Goal: Use online tool/utility: Utilize a website feature to perform a specific function

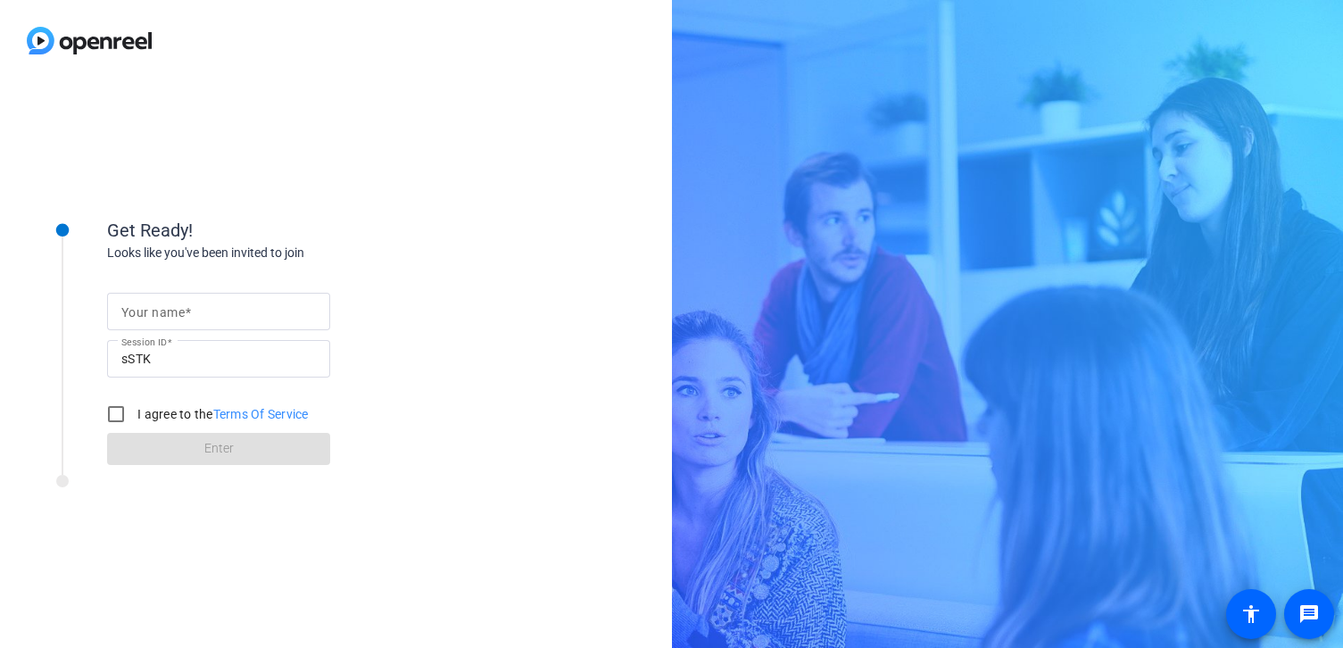
click at [145, 312] on mat-label "Your name" at bounding box center [152, 312] width 63 height 14
click at [145, 312] on input "Your name" at bounding box center [218, 311] width 194 height 21
type input "[PERSON_NAME]"
click at [112, 406] on input "I agree to the Terms Of Service" at bounding box center [116, 414] width 36 height 36
checkbox input "true"
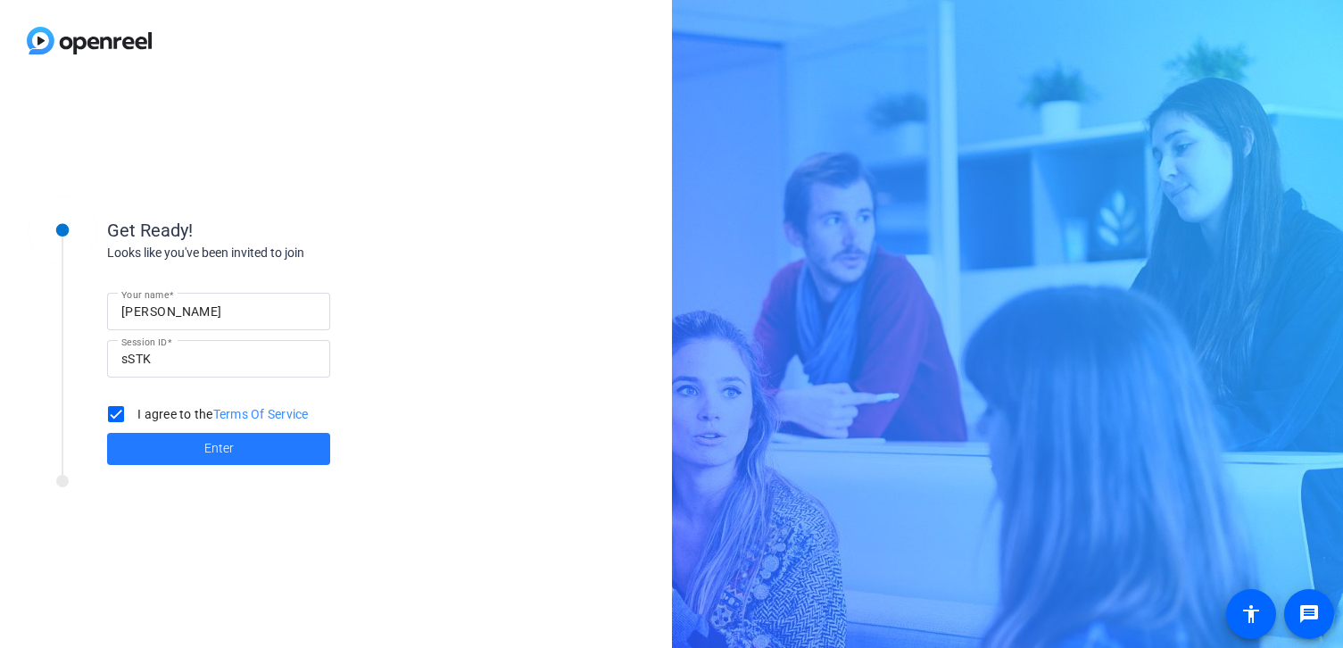
click at [194, 459] on span at bounding box center [218, 448] width 223 height 43
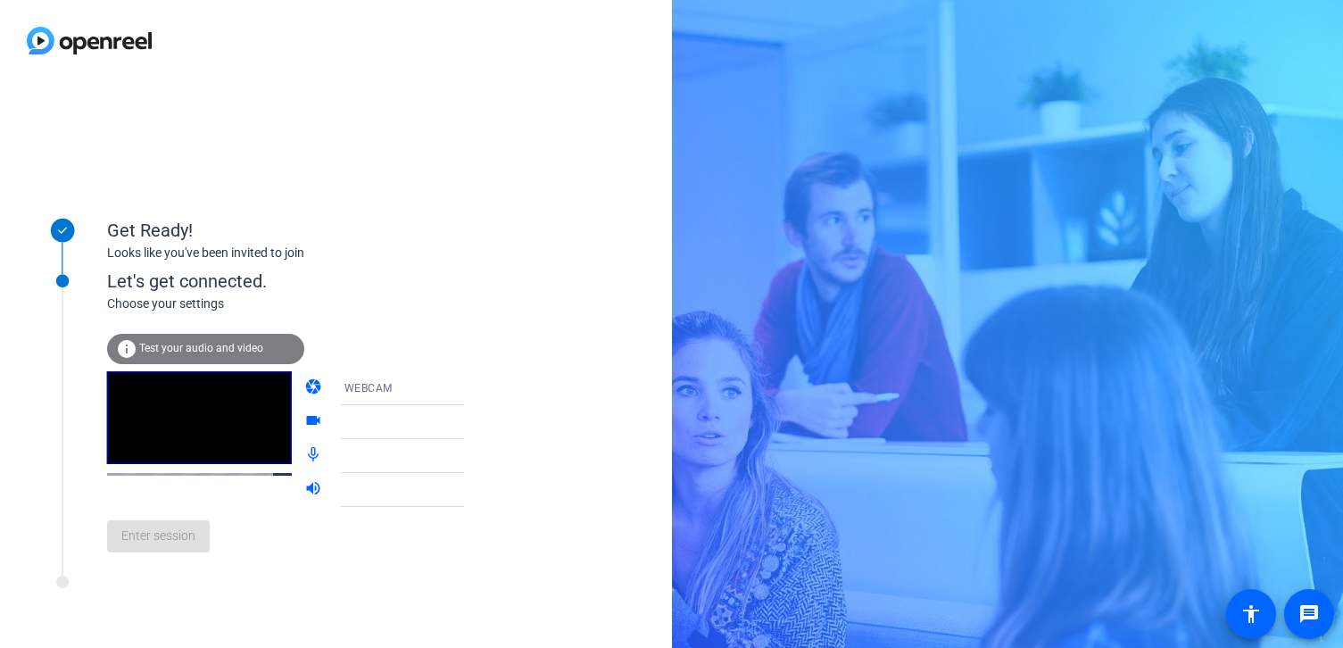
click at [283, 491] on div "camera WEBCAM videocam mic_none volume_up" at bounding box center [303, 439] width 393 height 136
click at [304, 481] on mat-icon "volume_up" at bounding box center [314, 489] width 21 height 21
click at [471, 392] on icon at bounding box center [481, 387] width 21 height 21
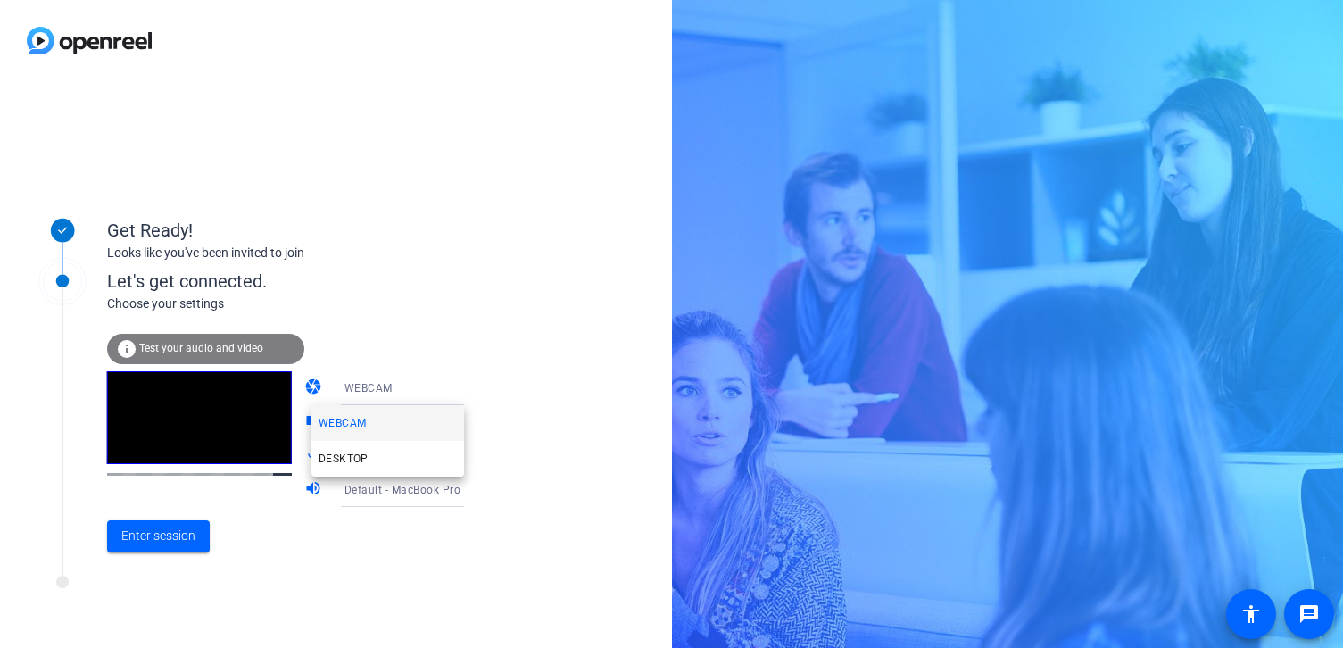
click at [326, 387] on div at bounding box center [671, 324] width 1343 height 648
click at [304, 389] on mat-icon "camera" at bounding box center [314, 387] width 21 height 21
click at [304, 385] on mat-icon "camera" at bounding box center [314, 387] width 21 height 21
click at [304, 426] on mat-icon "videocam" at bounding box center [314, 421] width 21 height 21
click at [374, 427] on span "FaceTime HD Camera (3A71:F4B5)" at bounding box center [435, 421] width 183 height 14
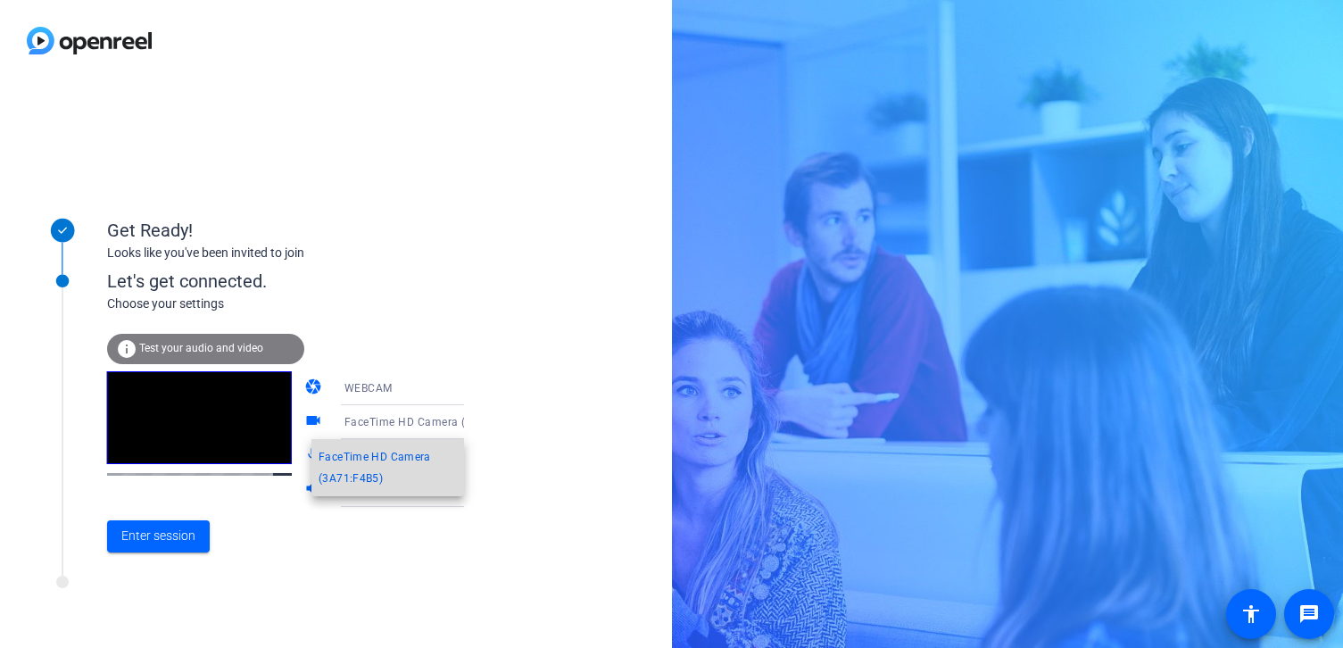
click at [363, 477] on span "FaceTime HD Camera (3A71:F4B5)" at bounding box center [387, 467] width 138 height 43
click at [384, 429] on div "FaceTime HD Camera (3A71:F4B5)" at bounding box center [411, 421] width 134 height 22
click at [294, 539] on div at bounding box center [671, 324] width 1343 height 648
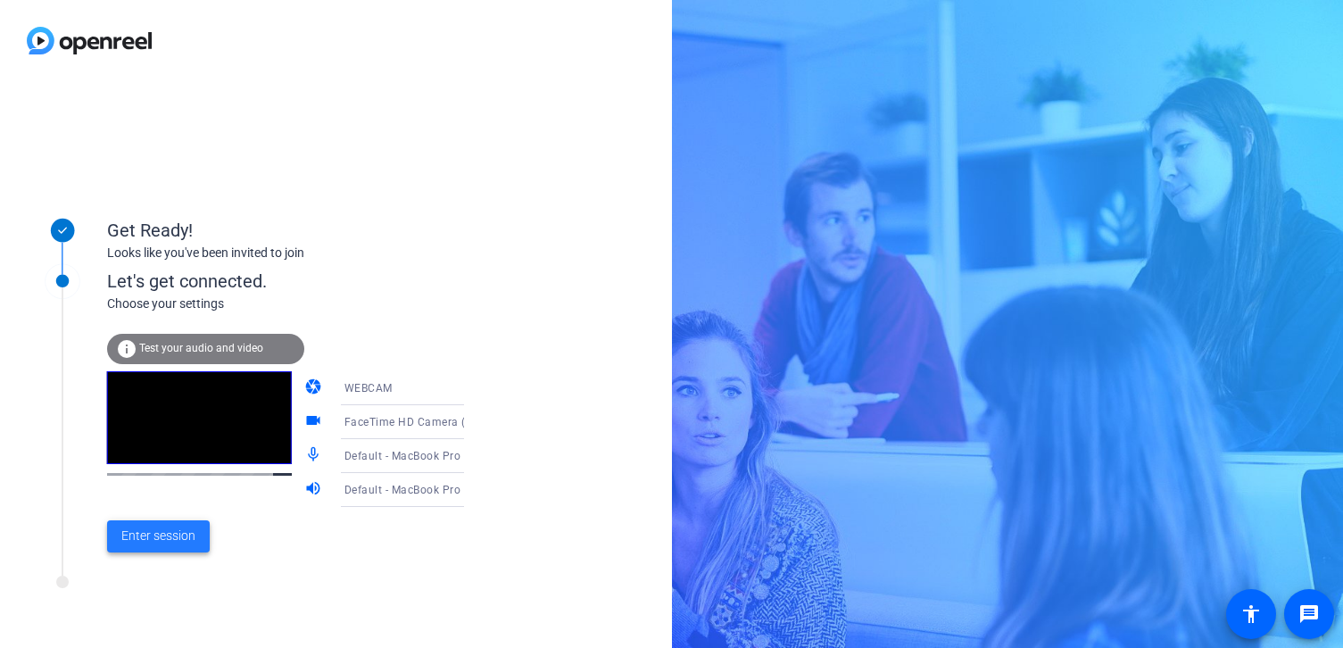
click at [167, 539] on span "Enter session" at bounding box center [158, 535] width 74 height 19
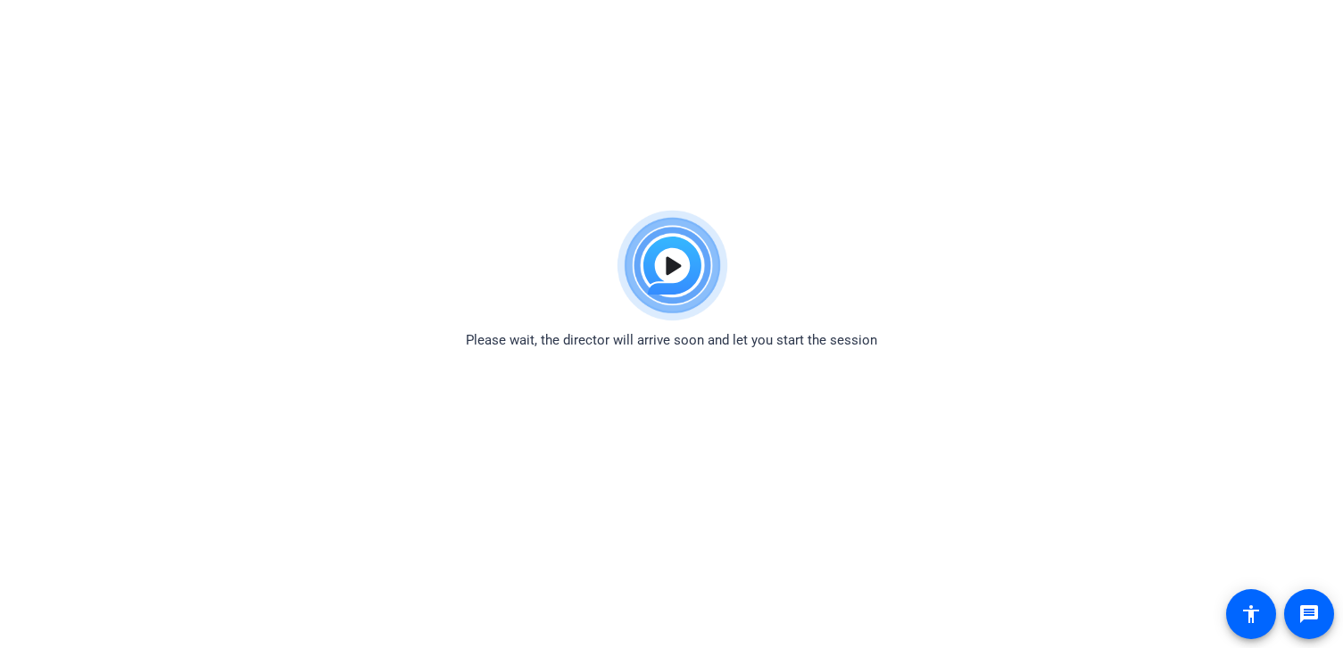
click at [675, 254] on img at bounding box center [671, 266] width 131 height 128
click at [591, 359] on body "Accessibility Screen-Reader Guide, Feedback, and Issue Reporting | New window P…" at bounding box center [671, 526] width 1343 height 648
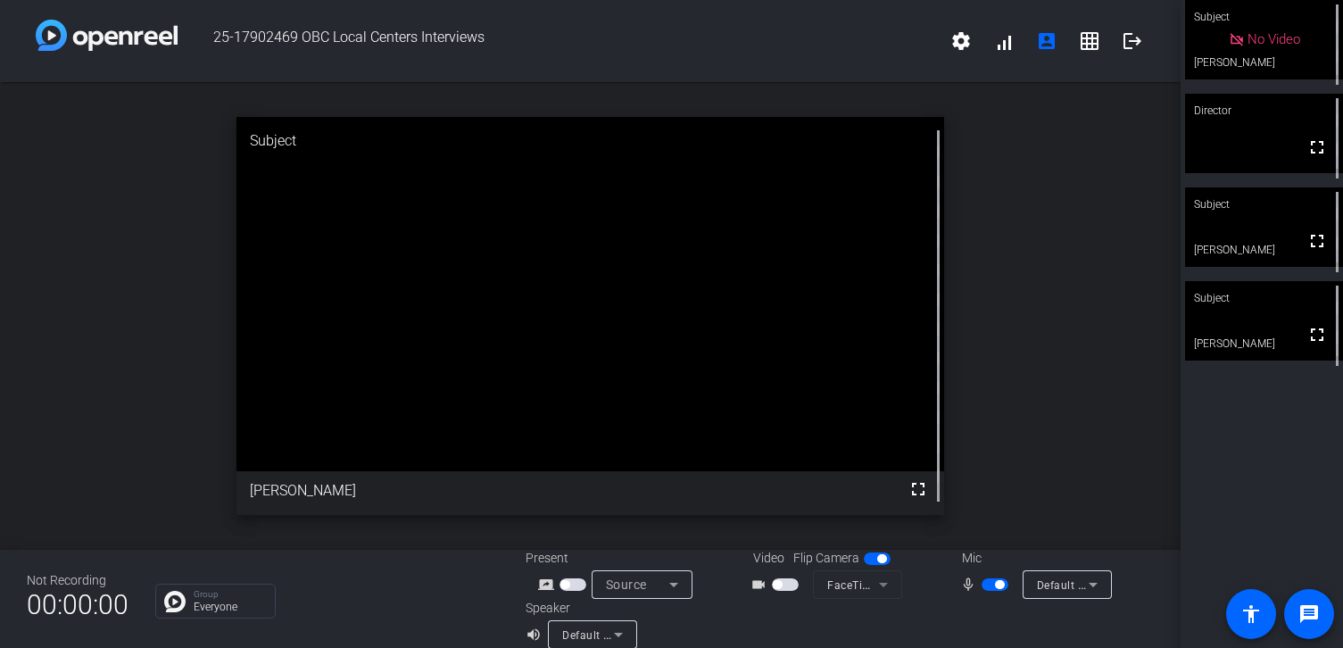
click at [989, 588] on span "button" at bounding box center [994, 584] width 27 height 12
click at [993, 583] on span "button" at bounding box center [994, 584] width 27 height 12
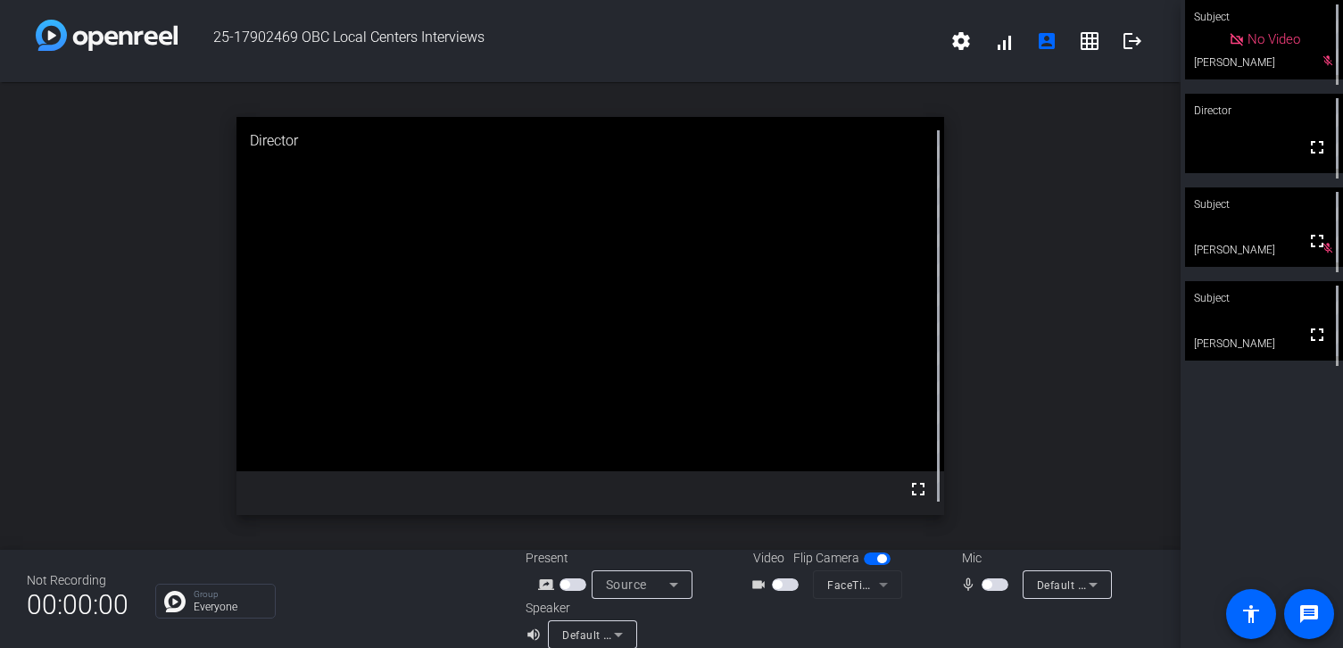
click at [993, 583] on span "button" at bounding box center [994, 584] width 27 height 12
click at [990, 589] on span "button" at bounding box center [994, 584] width 27 height 12
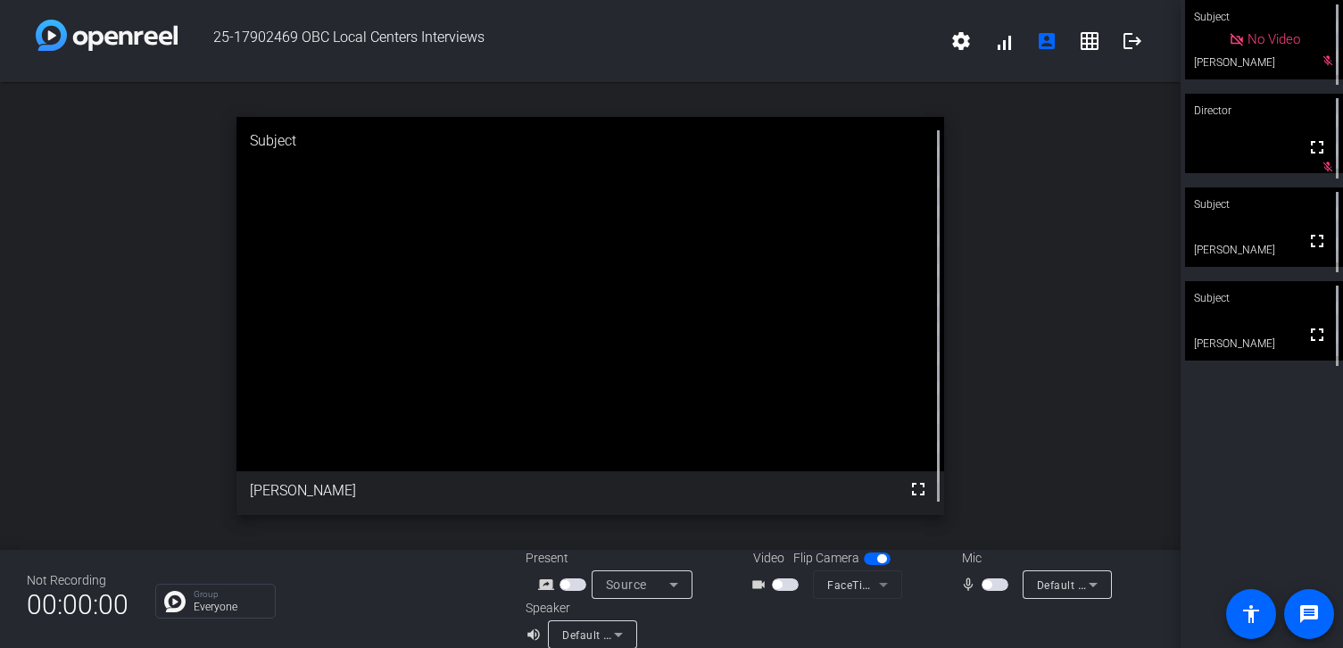
click at [992, 589] on span "button" at bounding box center [994, 584] width 27 height 12
click at [991, 585] on span "button" at bounding box center [994, 584] width 27 height 12
click at [991, 585] on span "button" at bounding box center [986, 584] width 9 height 9
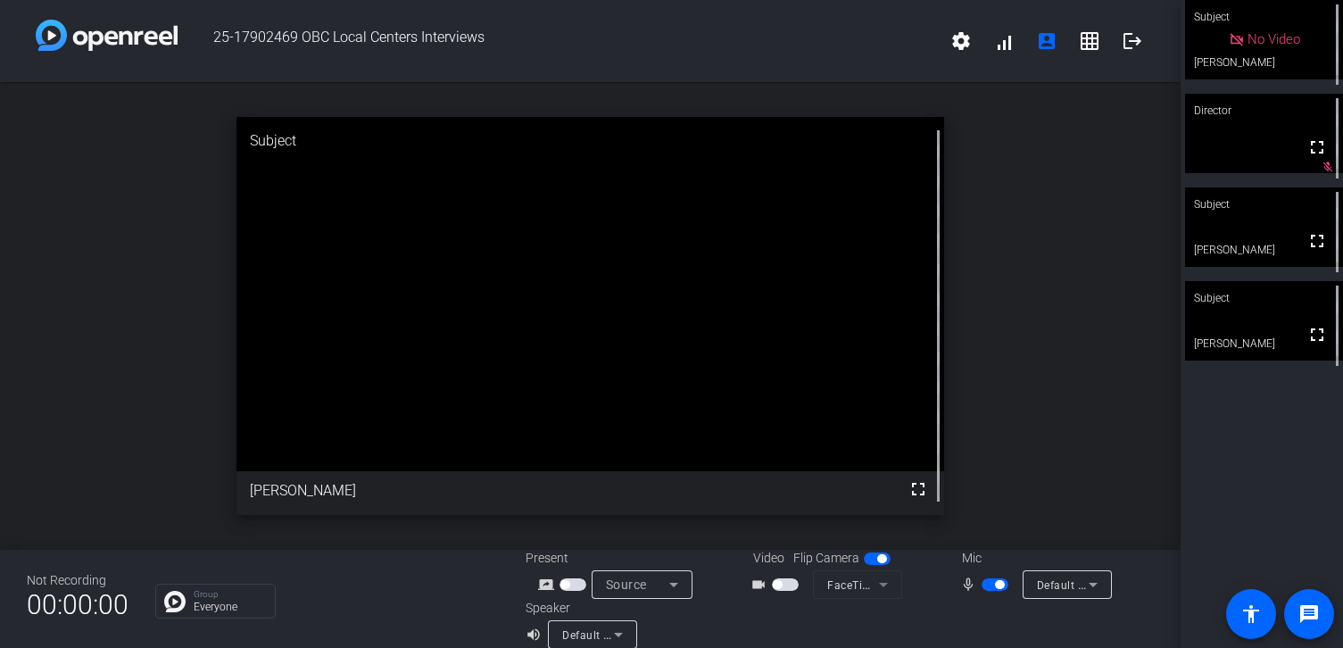
click at [991, 585] on span "button" at bounding box center [994, 584] width 27 height 12
click at [991, 585] on span "button" at bounding box center [986, 584] width 9 height 9
click at [991, 585] on span "button" at bounding box center [994, 584] width 27 height 12
click at [991, 585] on span "button" at bounding box center [986, 584] width 9 height 9
click at [991, 585] on span "button" at bounding box center [994, 584] width 27 height 12
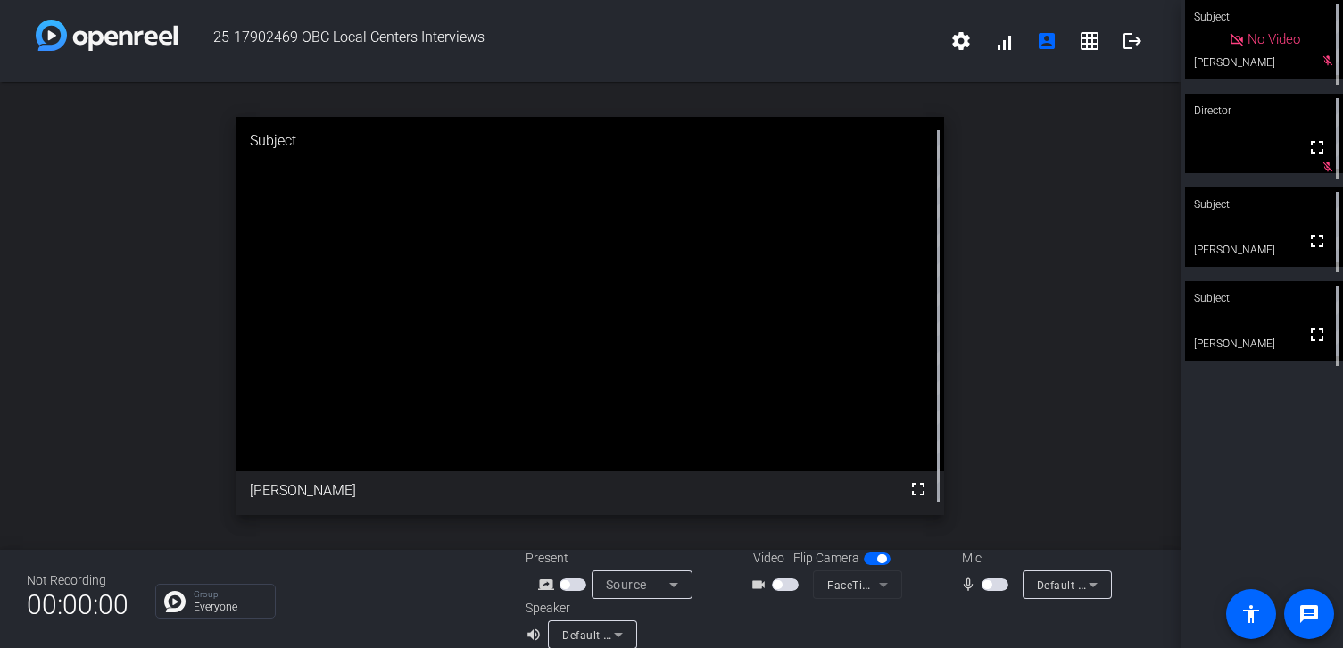
click at [995, 587] on span "button" at bounding box center [994, 584] width 27 height 12
click at [995, 587] on span "button" at bounding box center [999, 584] width 9 height 9
click at [995, 587] on span "button" at bounding box center [994, 584] width 27 height 12
click at [995, 587] on span "button" at bounding box center [999, 584] width 9 height 9
click at [995, 587] on span "button" at bounding box center [994, 584] width 27 height 12
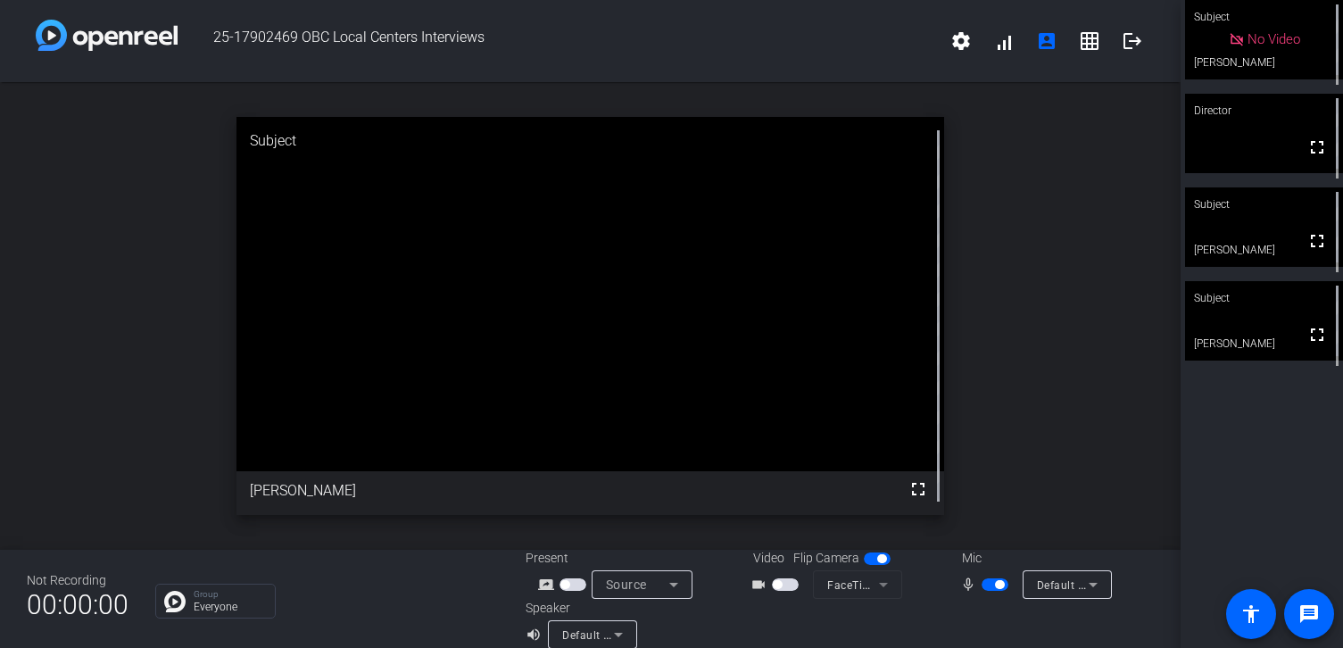
click at [995, 587] on span "button" at bounding box center [999, 584] width 9 height 9
click at [995, 587] on span "button" at bounding box center [994, 584] width 27 height 12
click at [995, 587] on span "button" at bounding box center [999, 584] width 9 height 9
click at [995, 587] on span "button" at bounding box center [994, 584] width 27 height 12
click at [1129, 44] on mat-icon "logout" at bounding box center [1131, 40] width 21 height 21
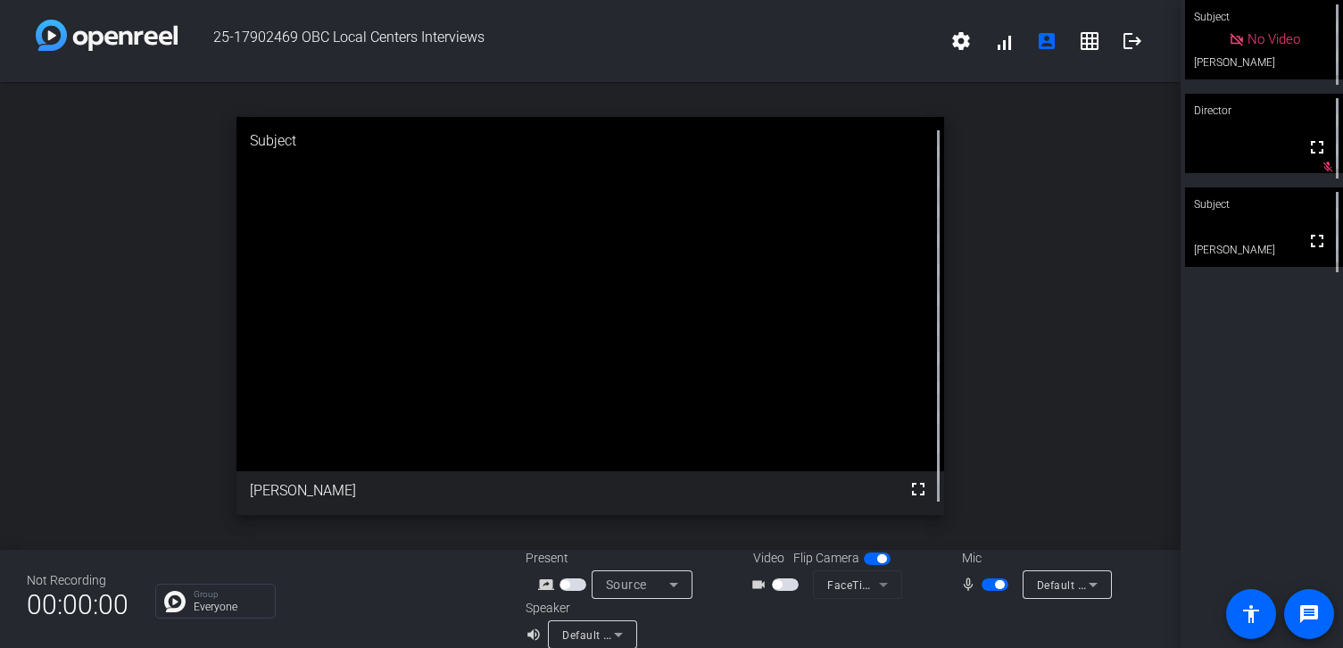
click at [993, 588] on span "button" at bounding box center [994, 584] width 27 height 12
